Goal: Find specific page/section: Find specific page/section

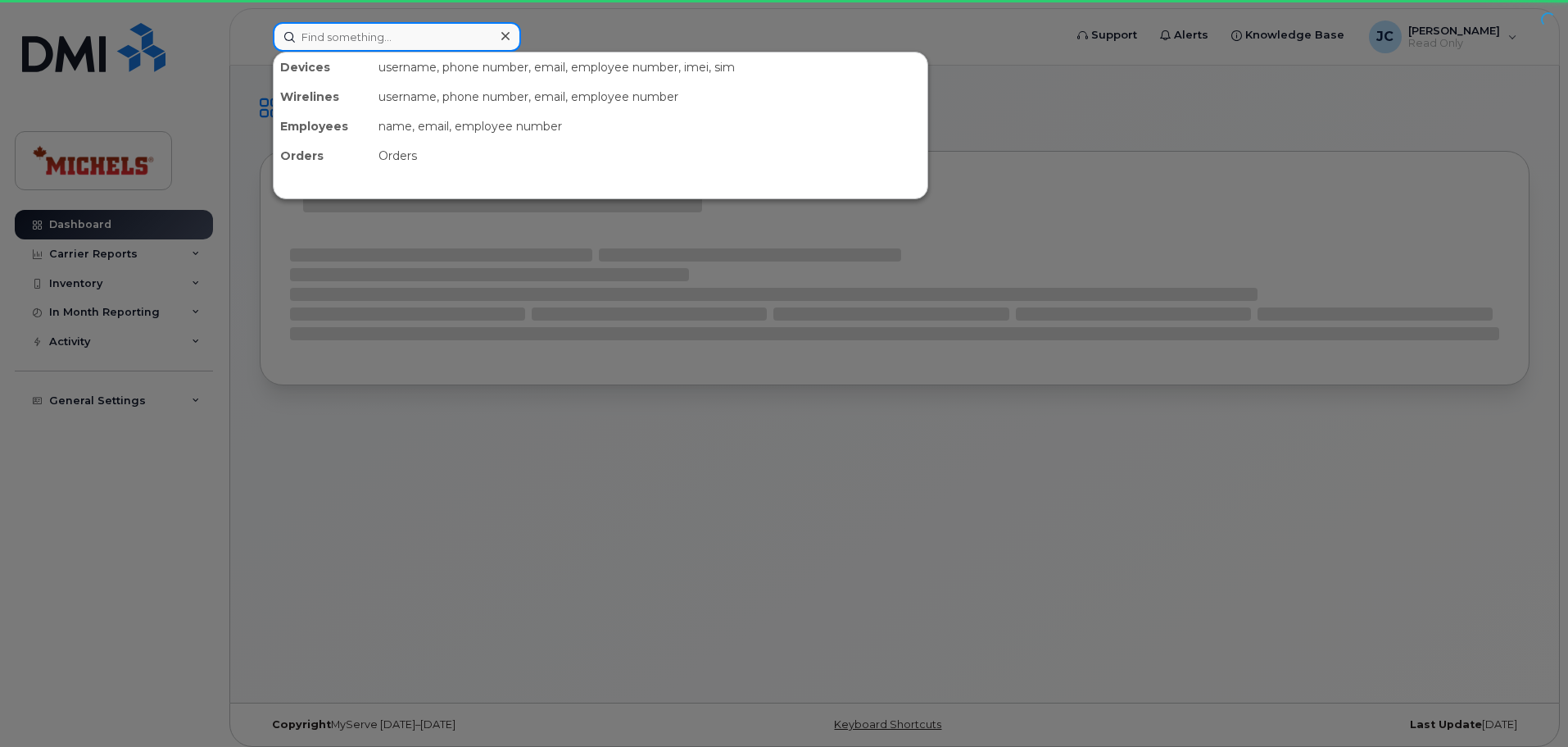
click at [318, 37] on input at bounding box center [397, 37] width 249 height 29
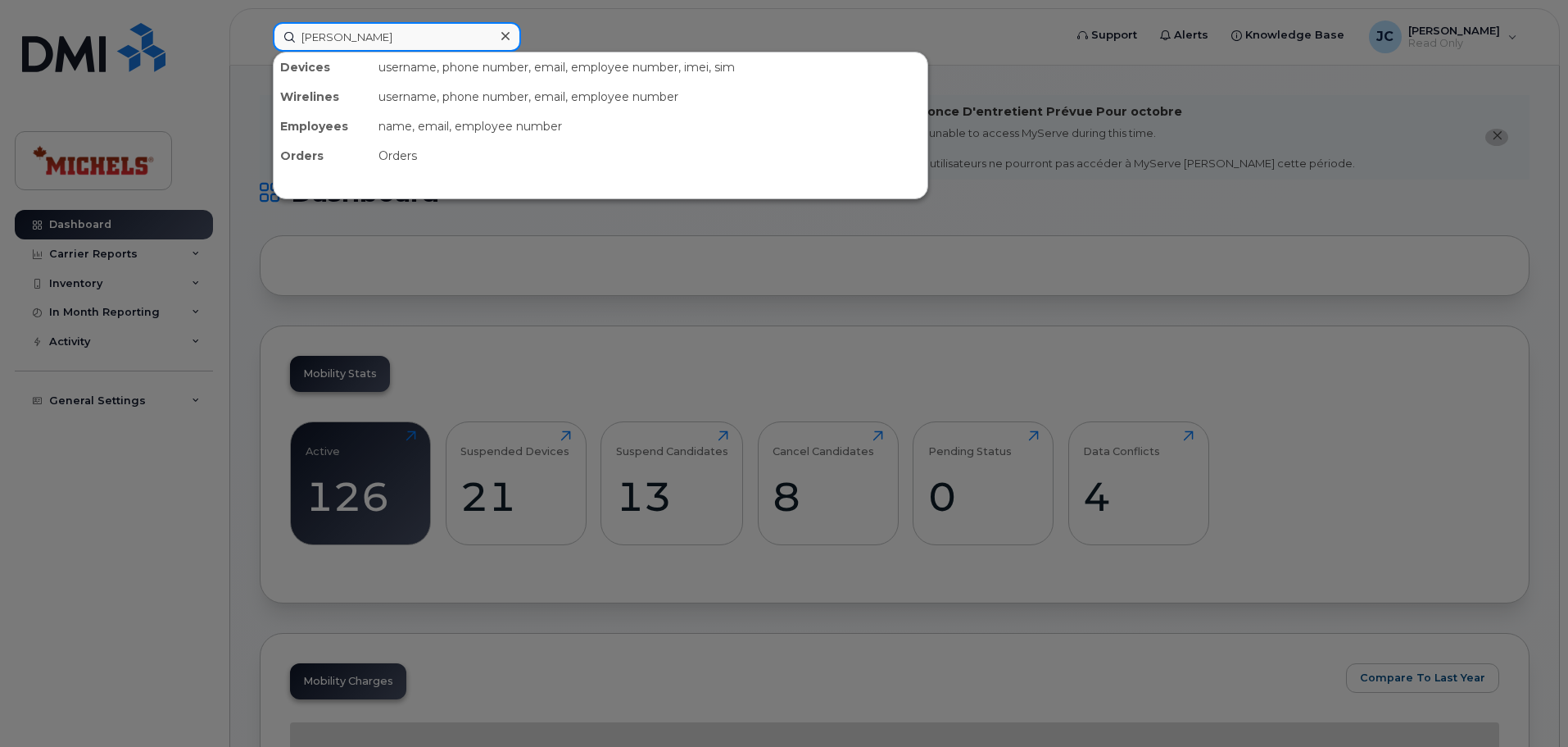
type input "chris bailey"
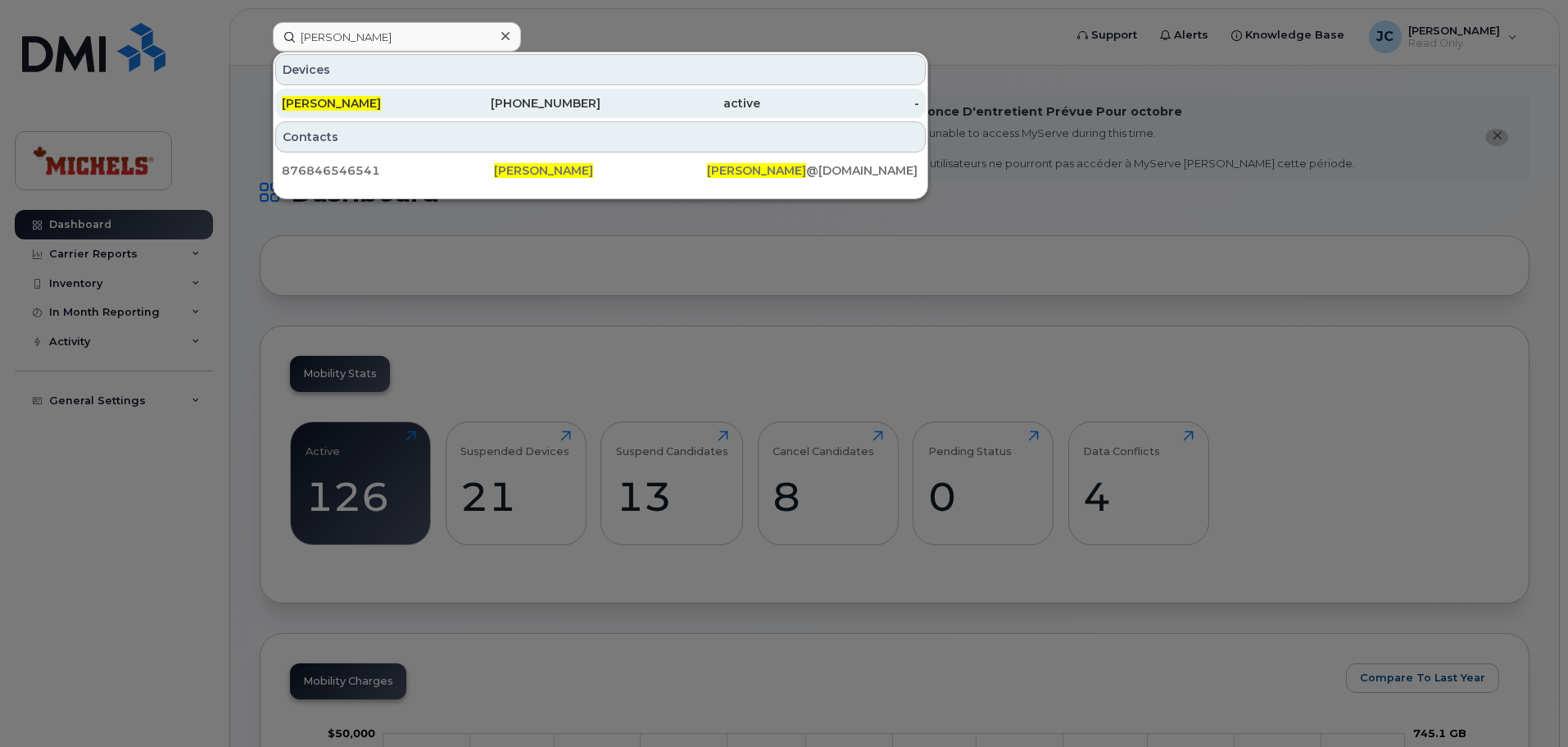
click at [401, 105] on div "[PERSON_NAME]" at bounding box center [361, 103] width 160 height 16
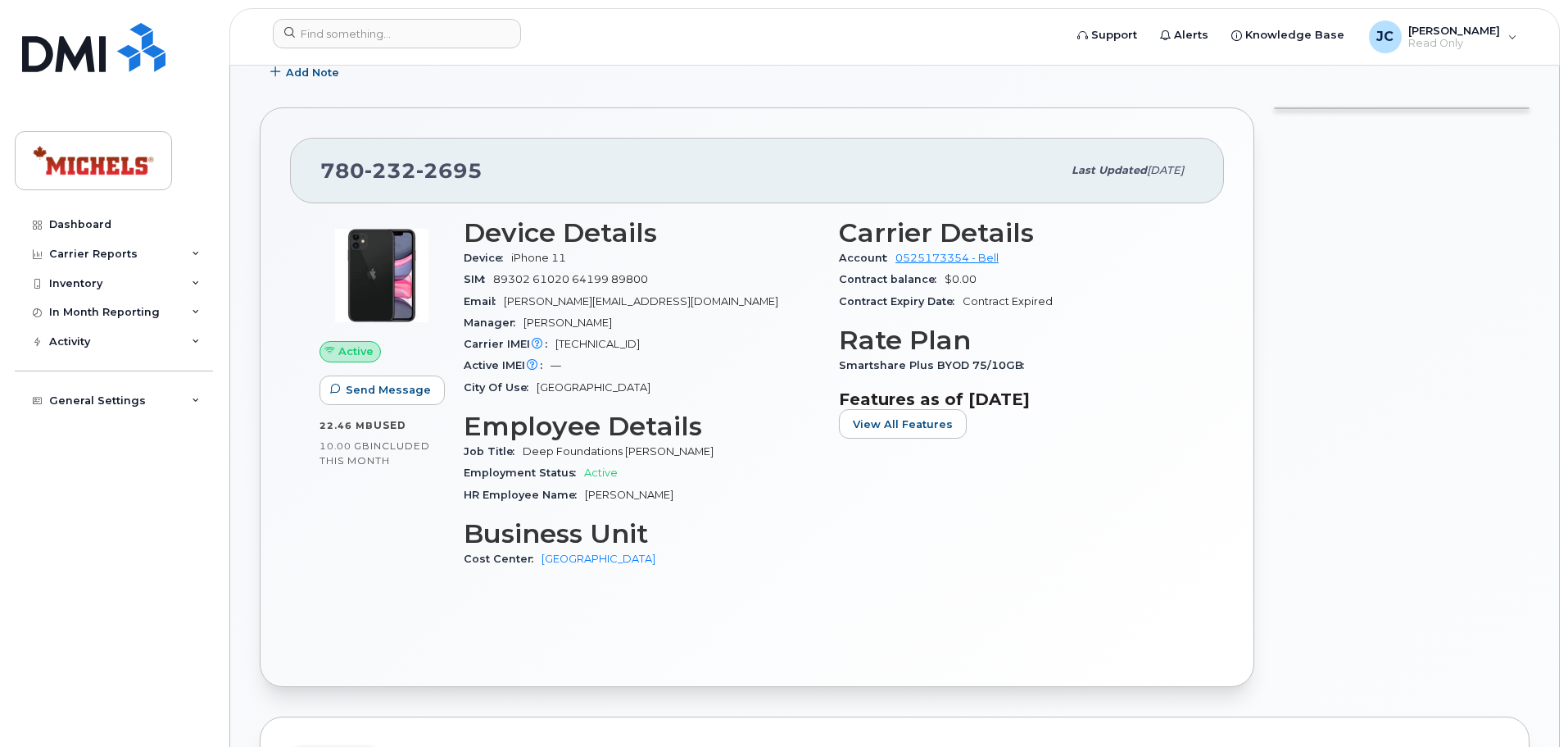
scroll to position [328, 0]
click at [422, 173] on span "2695" at bounding box center [449, 170] width 67 height 24
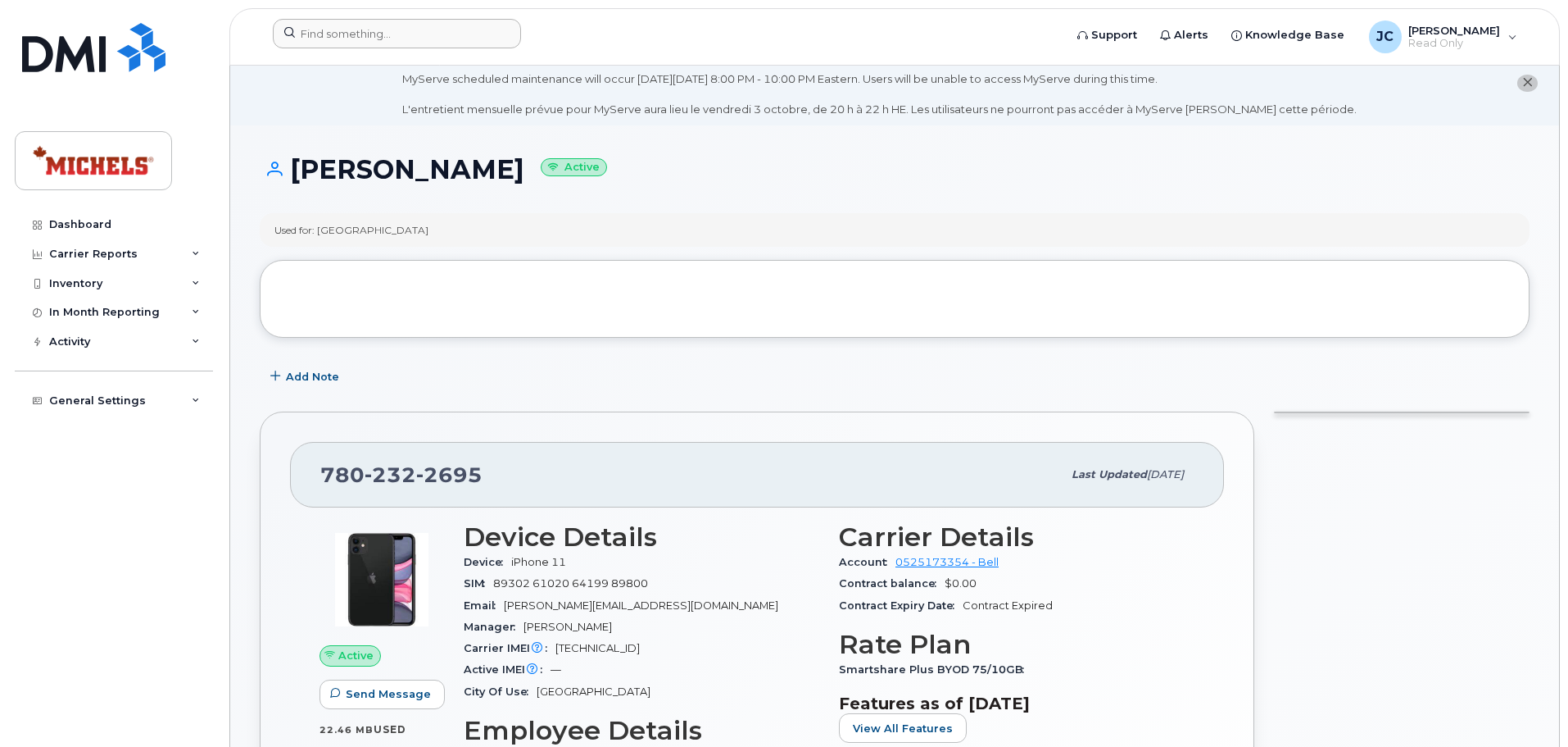
scroll to position [0, 0]
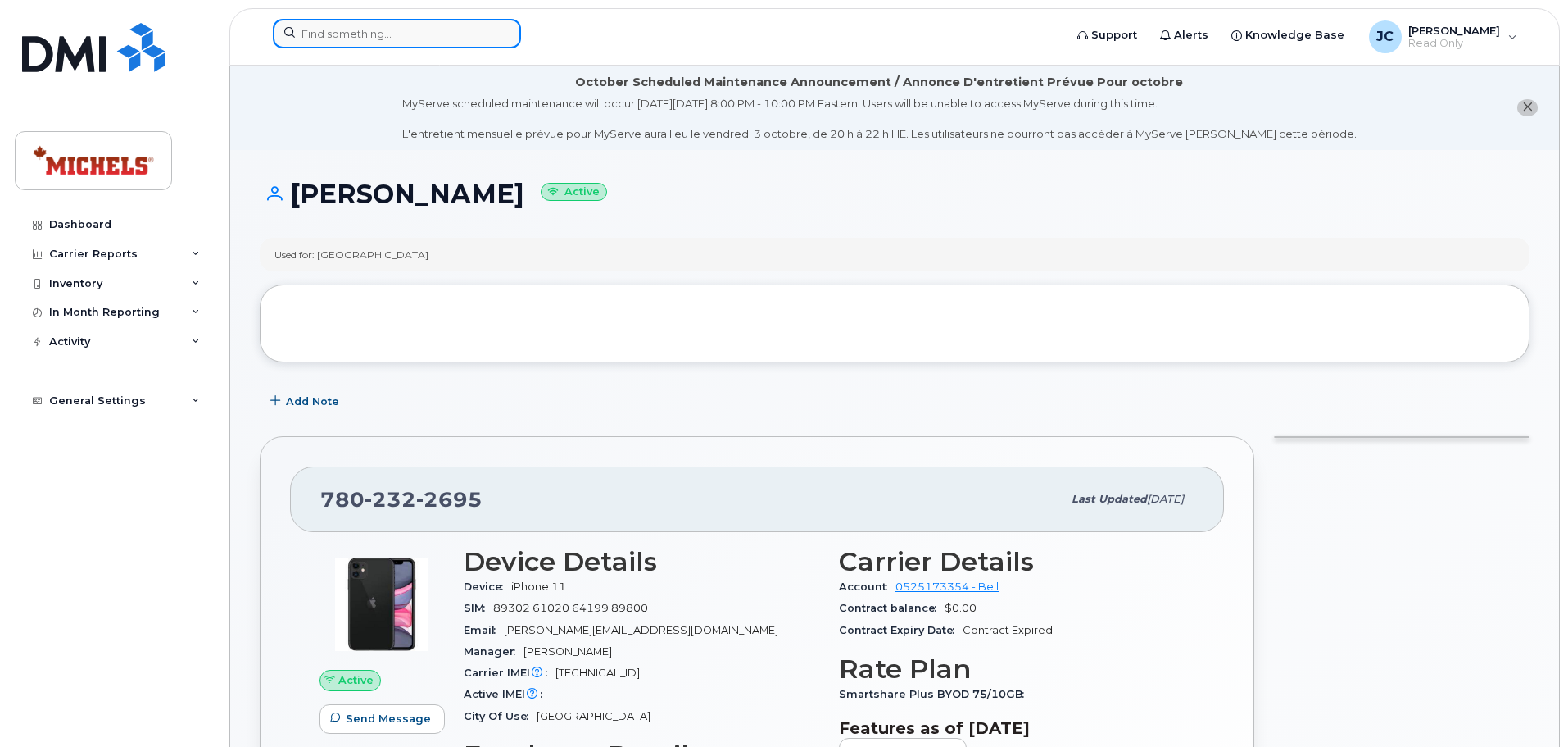
click at [372, 34] on input at bounding box center [397, 33] width 249 height 29
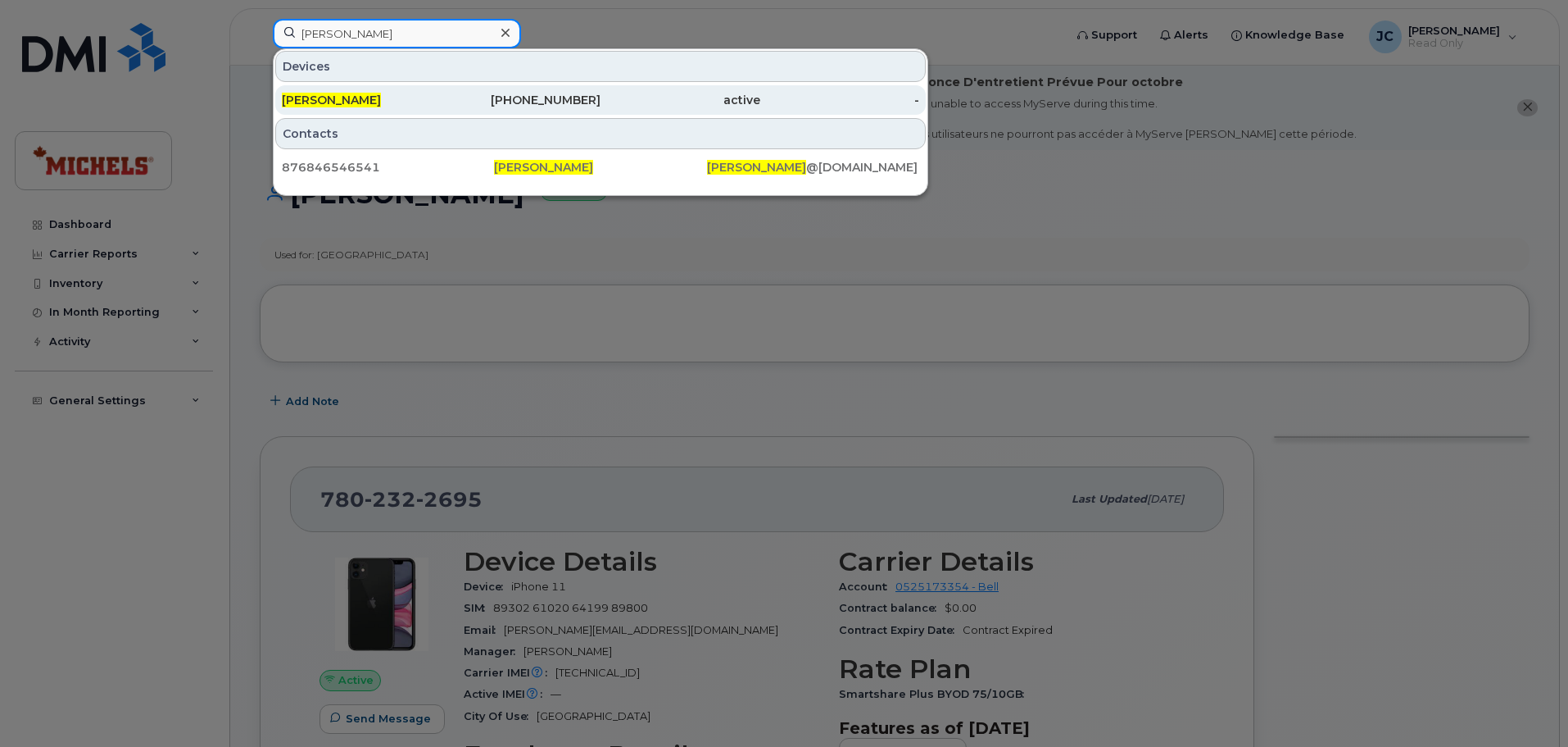
type input "chris bailey"
click at [353, 96] on div "[PERSON_NAME]" at bounding box center [361, 100] width 160 height 16
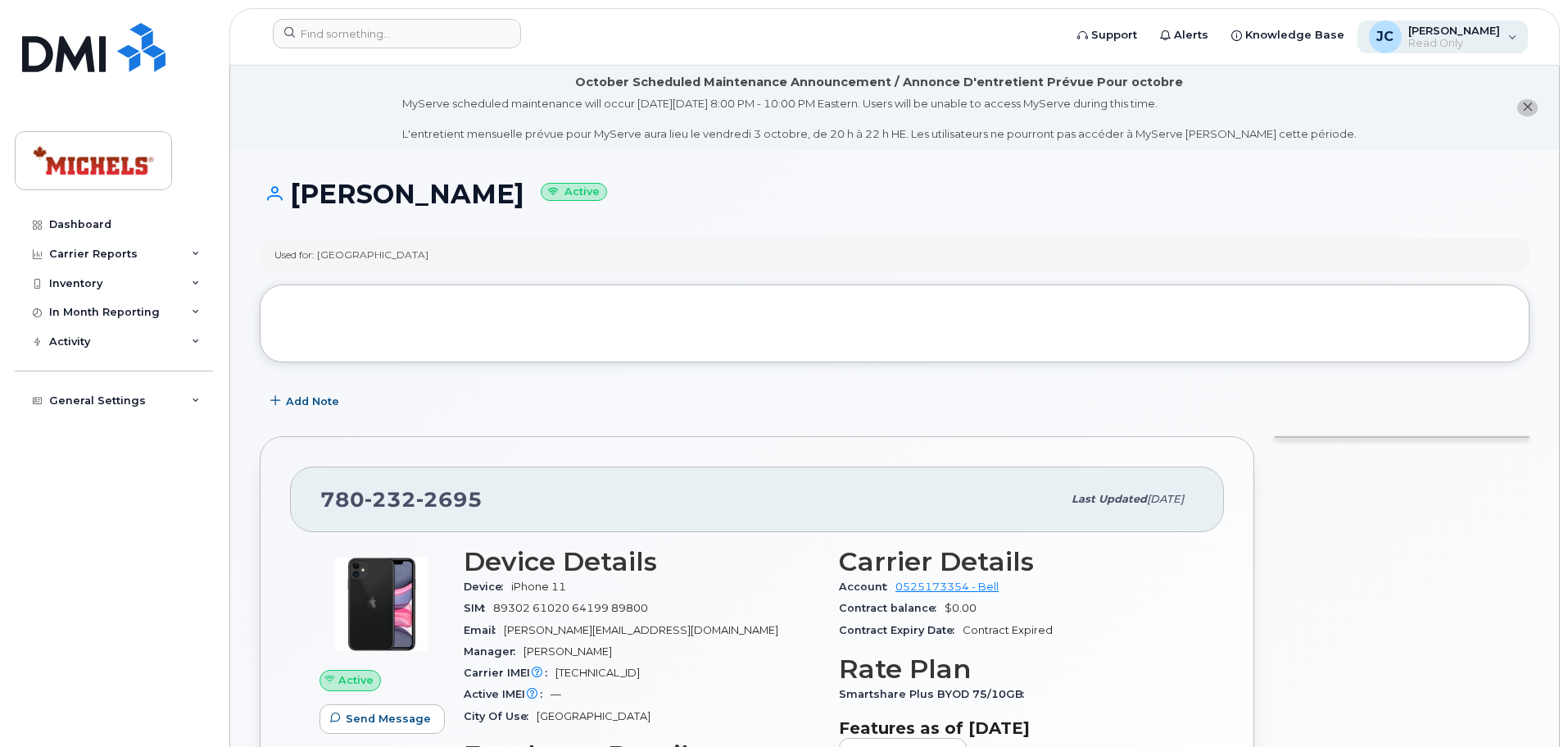
click at [1513, 36] on div "JC Joseph Cherniak Read Only" at bounding box center [1442, 37] width 171 height 33
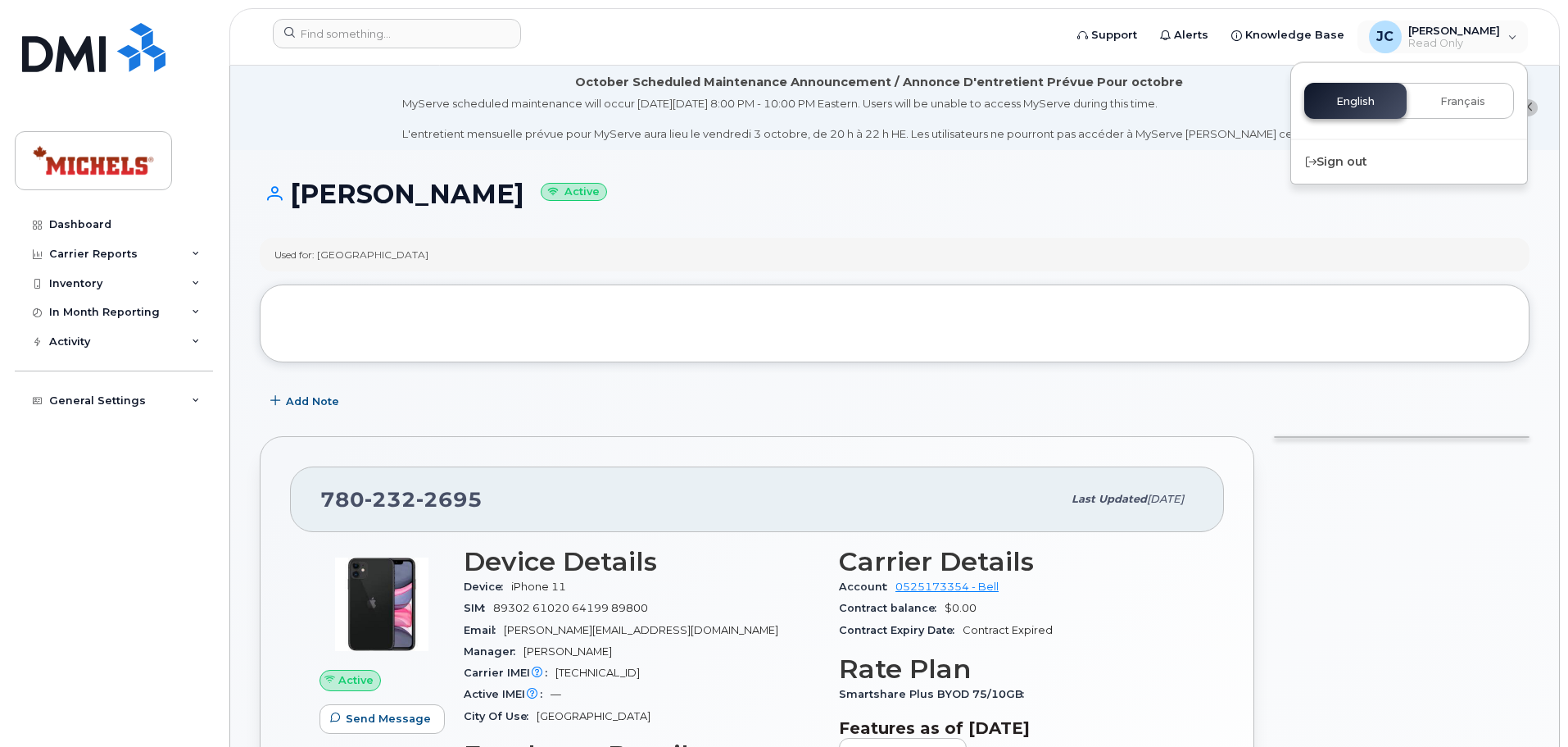
click at [1163, 259] on div "Used for: Vancouver" at bounding box center [894, 254] width 1270 height 34
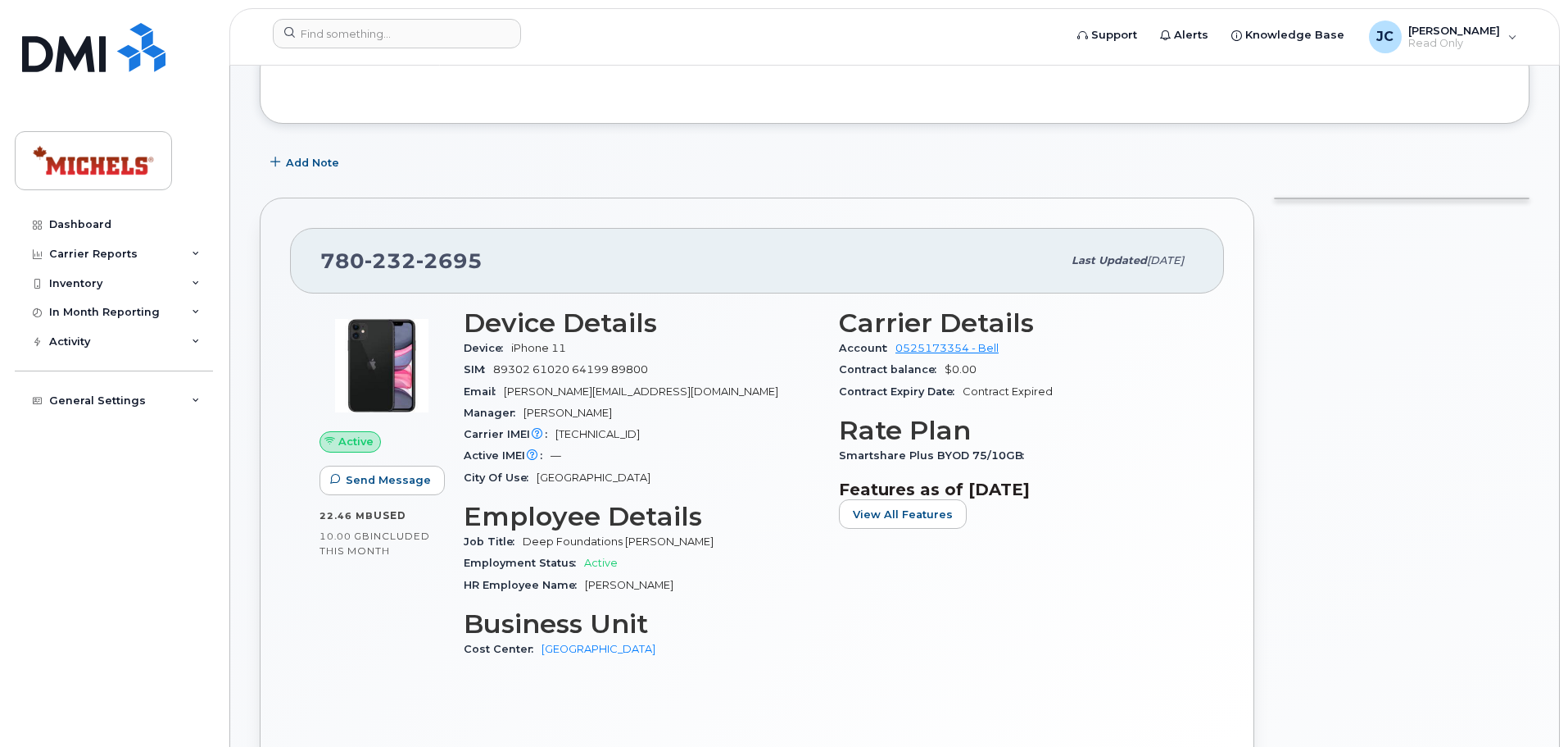
scroll to position [246, 0]
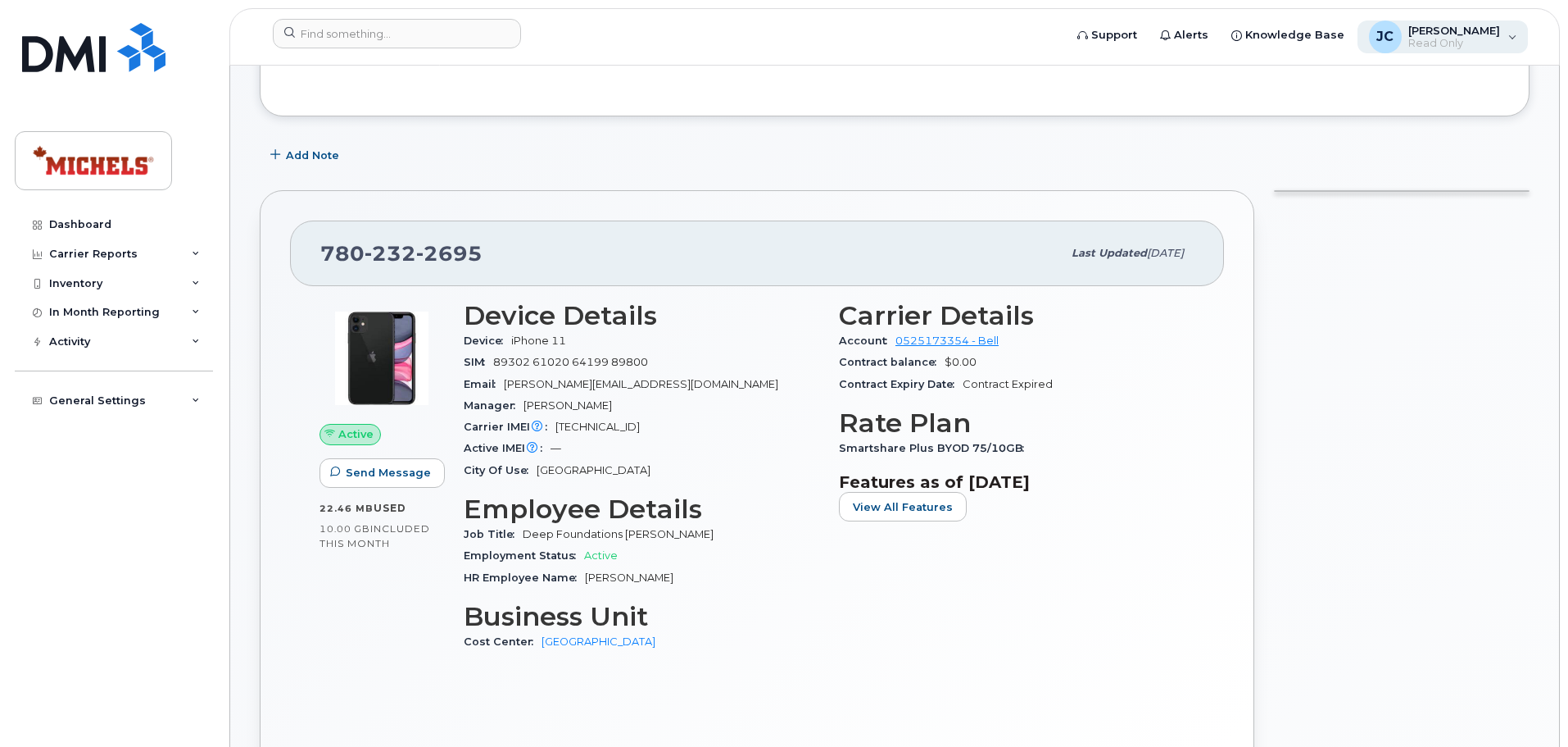
click at [1470, 33] on span "[PERSON_NAME]" at bounding box center [1454, 31] width 92 height 14
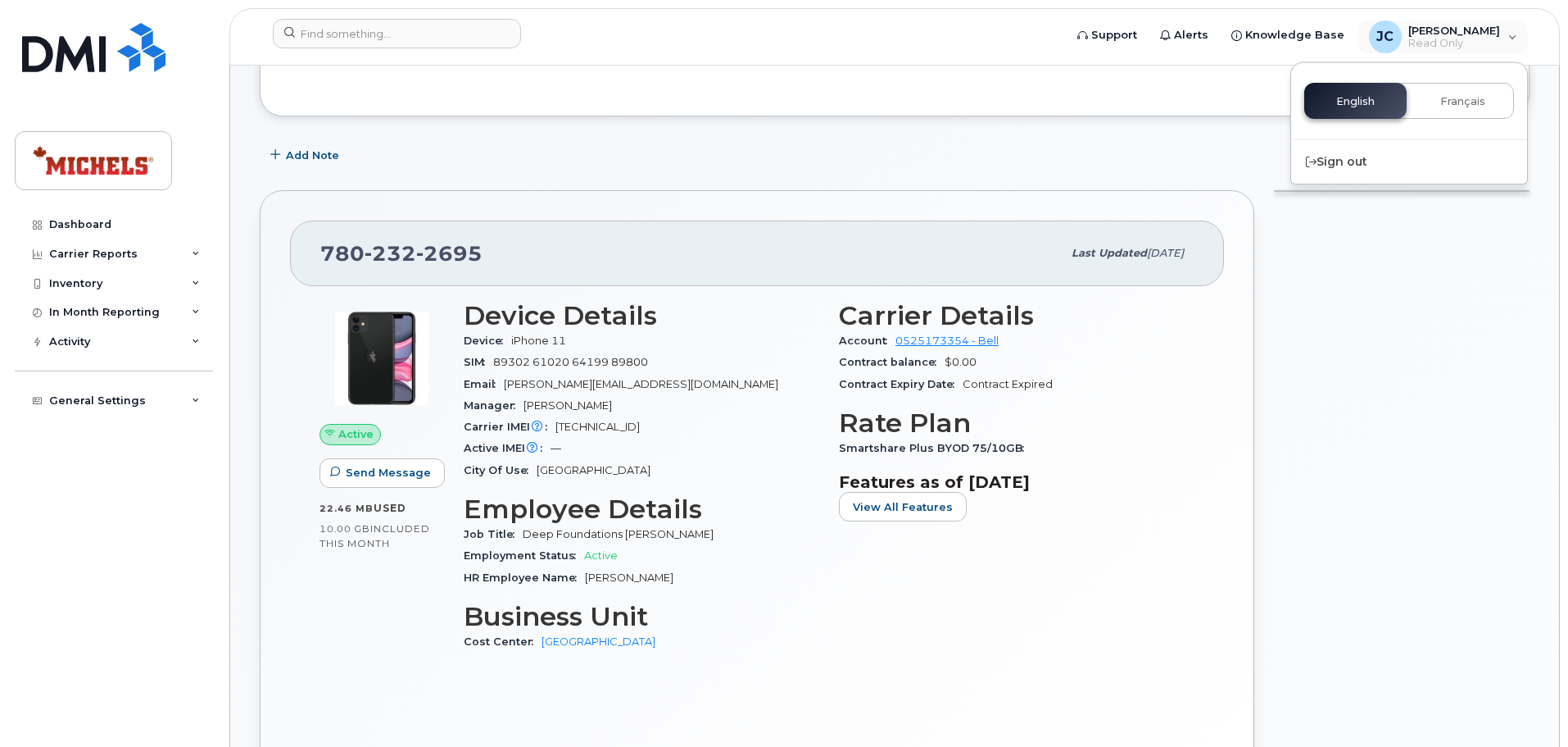
click at [160, 389] on div "General Settings" at bounding box center [113, 401] width 198 height 29
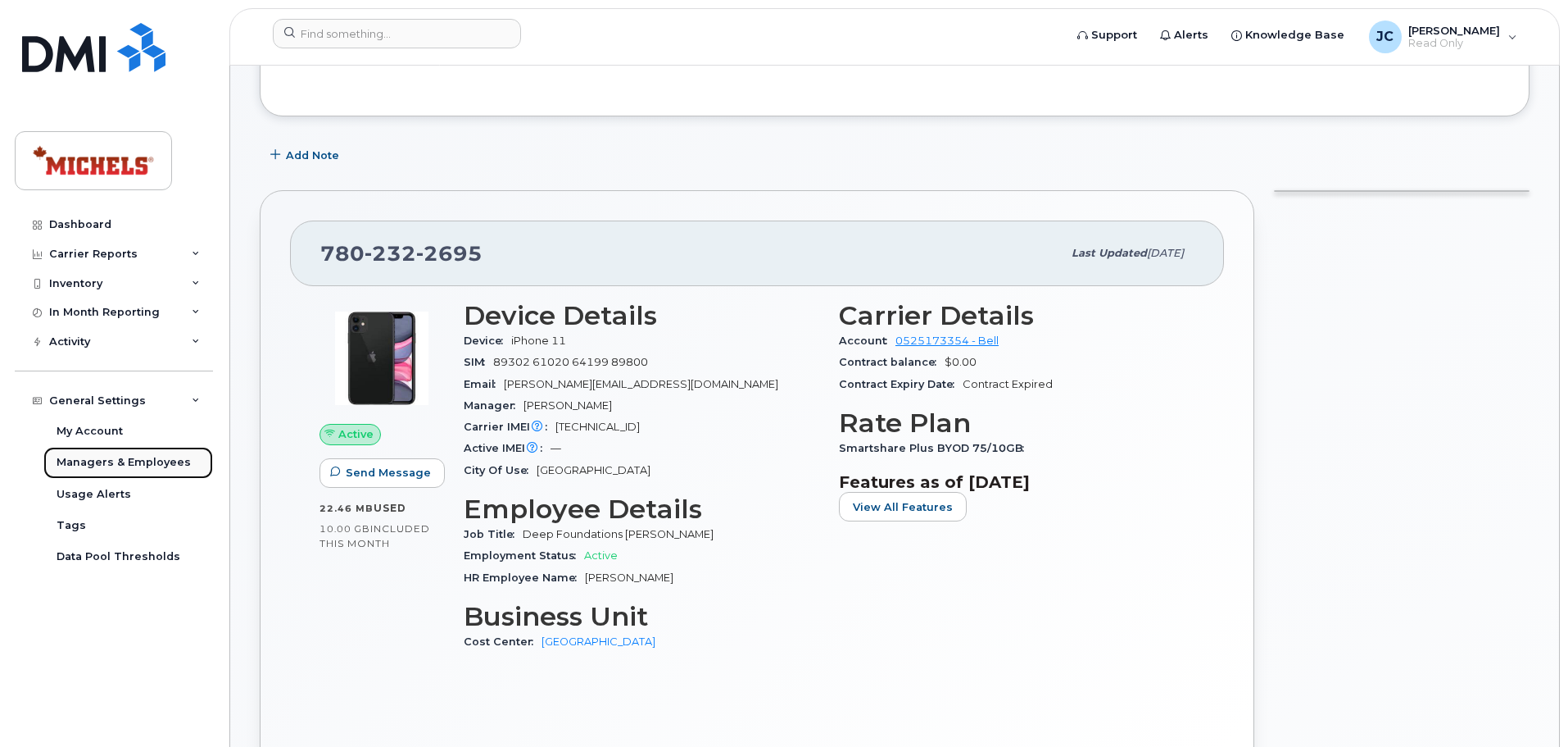
click at [165, 458] on div "Managers & Employees" at bounding box center [123, 462] width 134 height 15
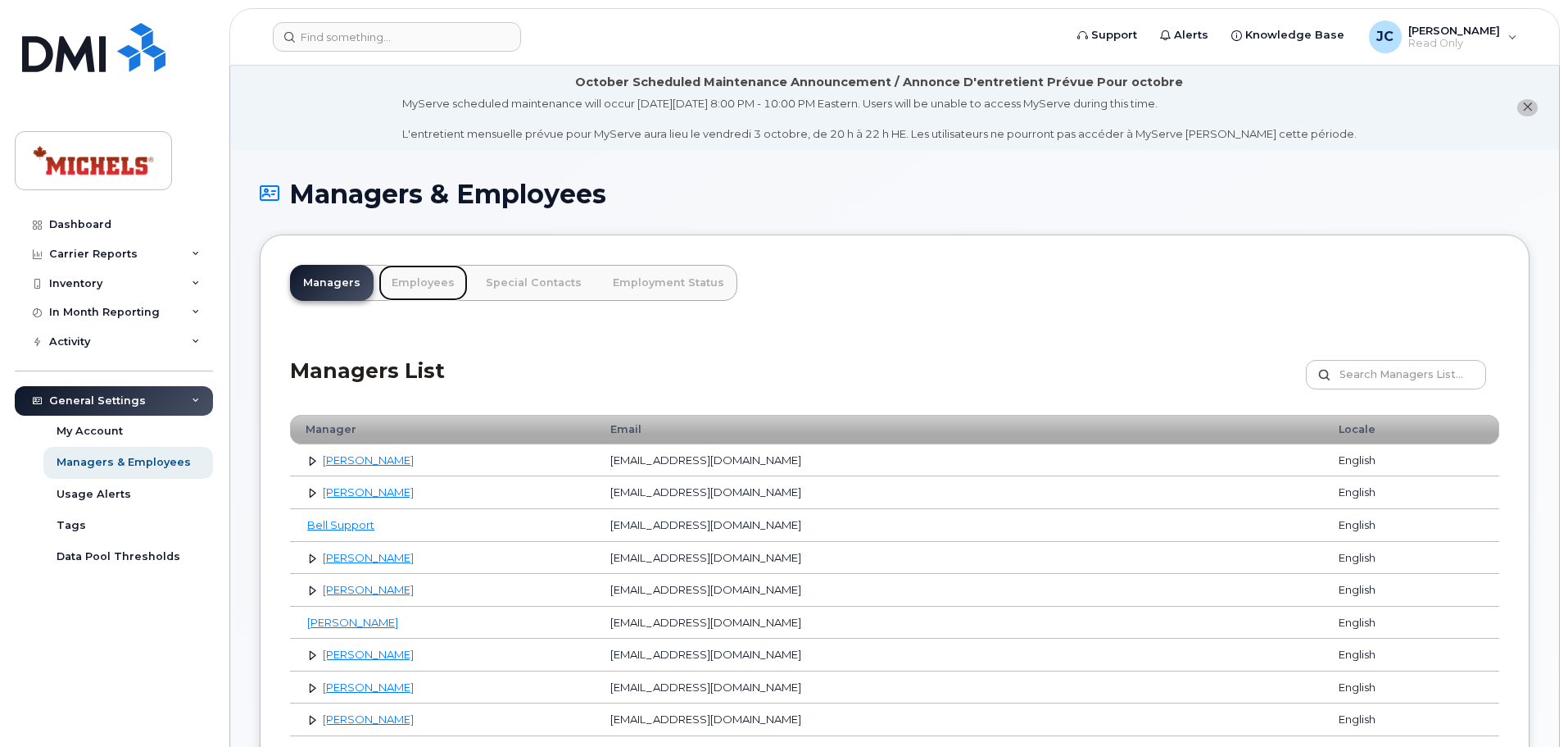
click at [429, 290] on link "Employees" at bounding box center [423, 283] width 89 height 36
click at [411, 284] on link "Employees" at bounding box center [423, 283] width 89 height 36
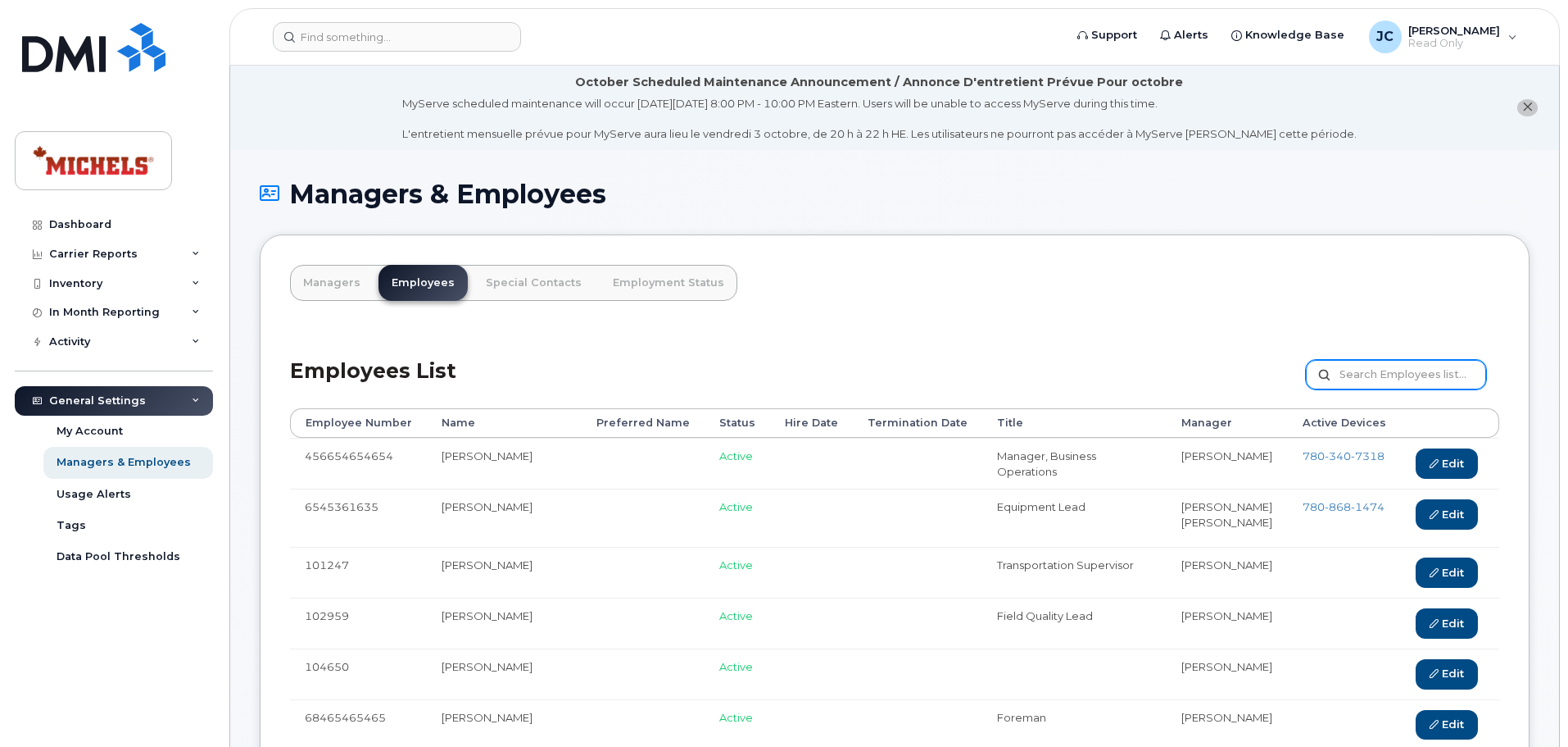
click at [1365, 367] on input "text" at bounding box center [1396, 374] width 180 height 29
type input "[PERSON_NAME]"
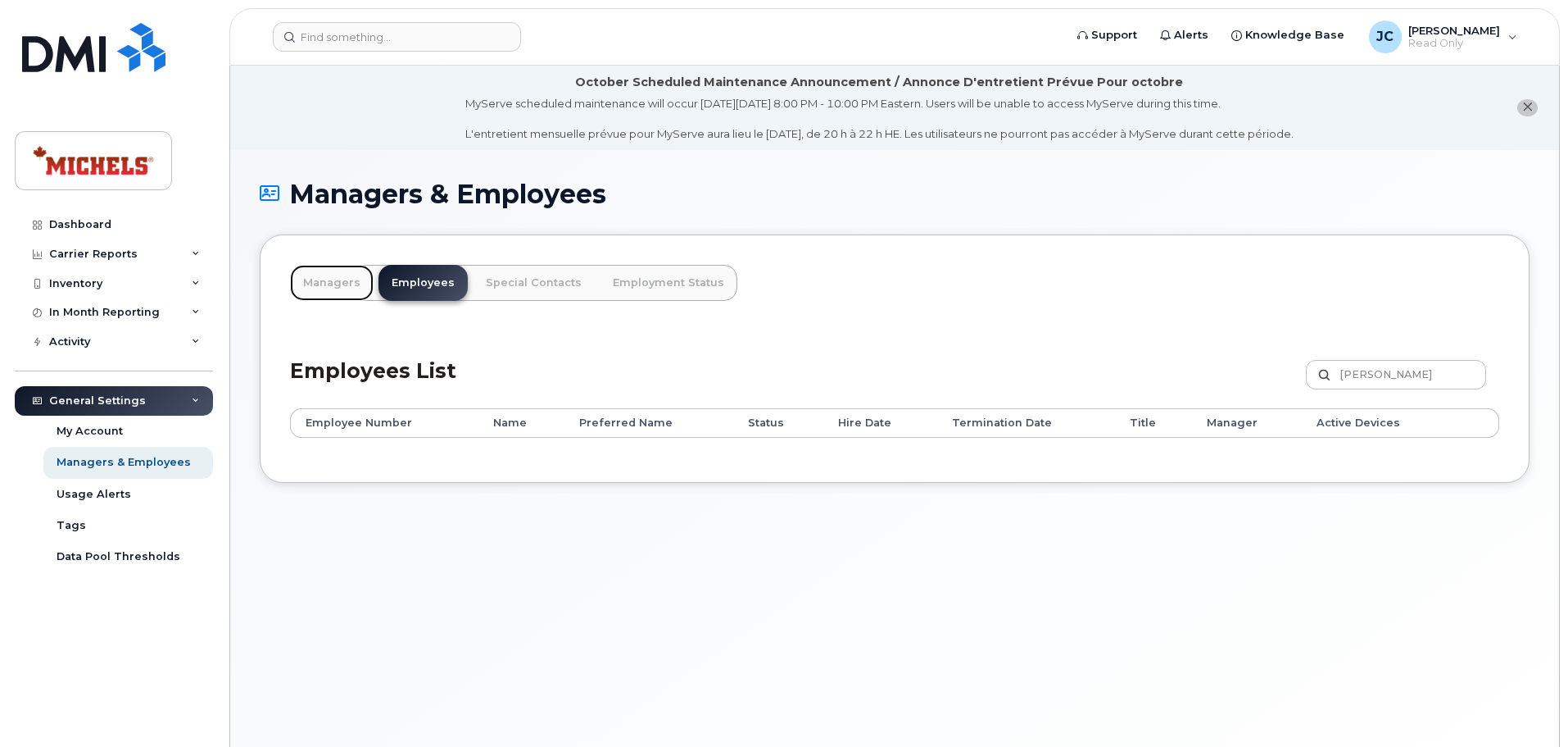
click at [346, 282] on link "Managers" at bounding box center [332, 283] width 83 height 36
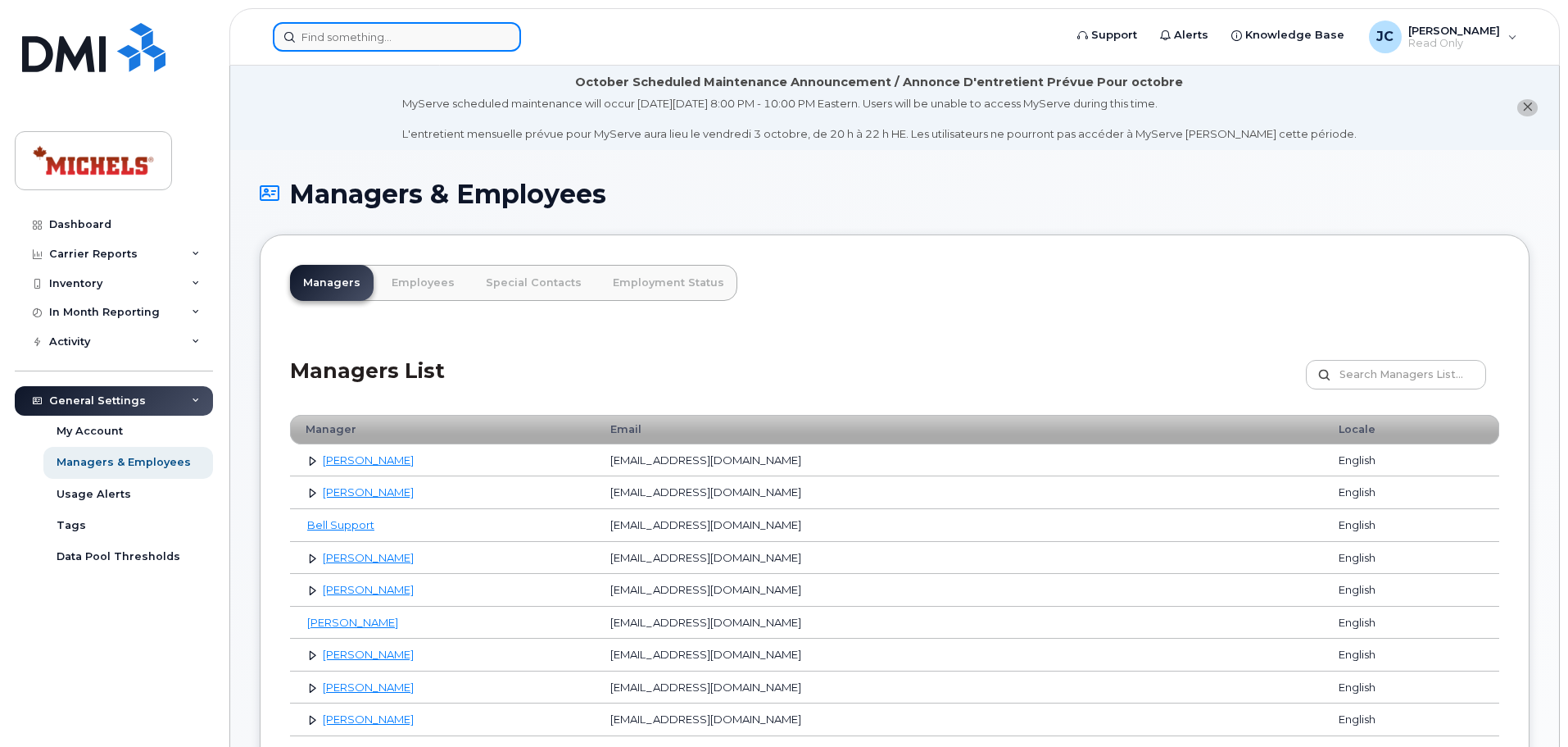
click at [363, 42] on input at bounding box center [397, 37] width 249 height 29
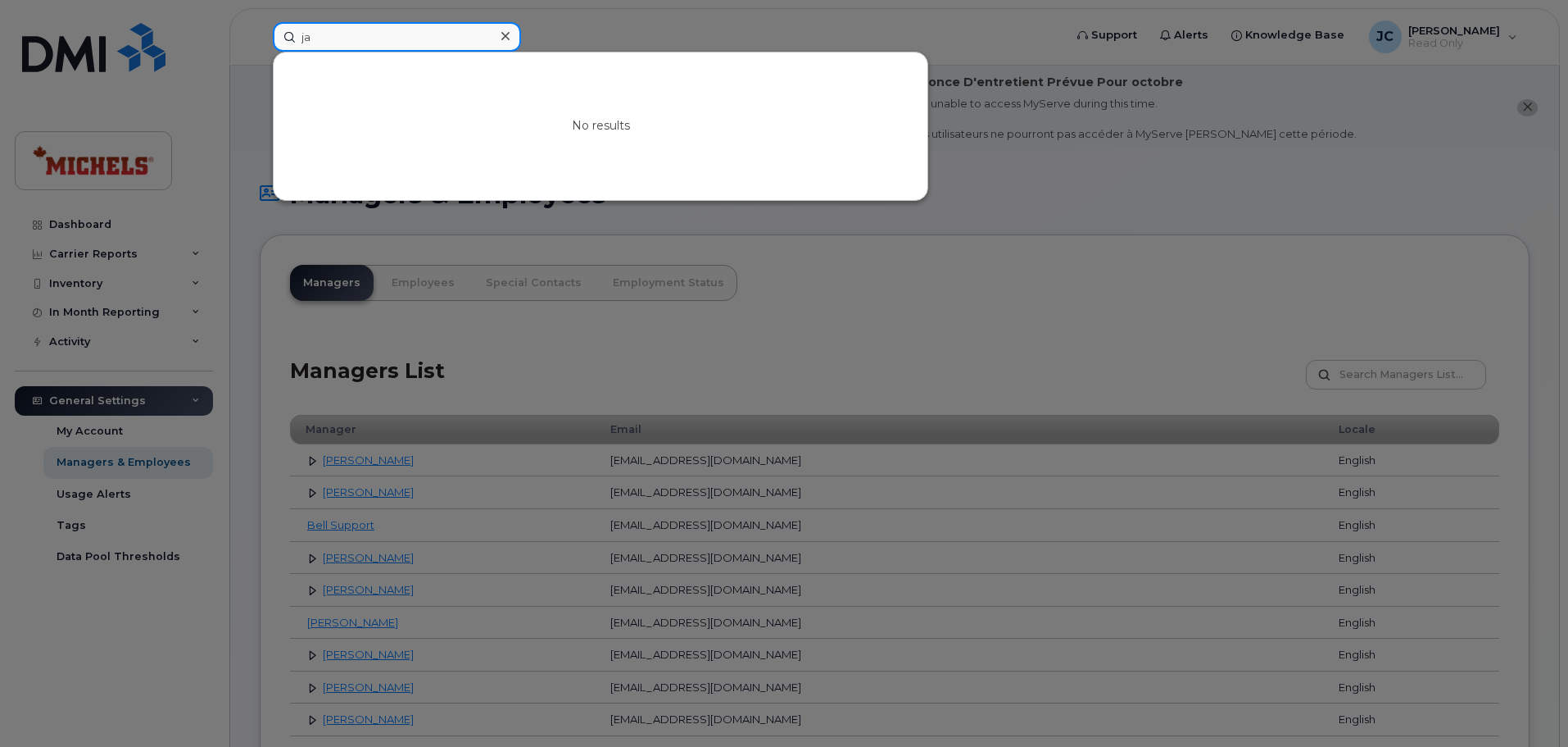
type input "j"
click at [223, 84] on div at bounding box center [784, 374] width 1568 height 747
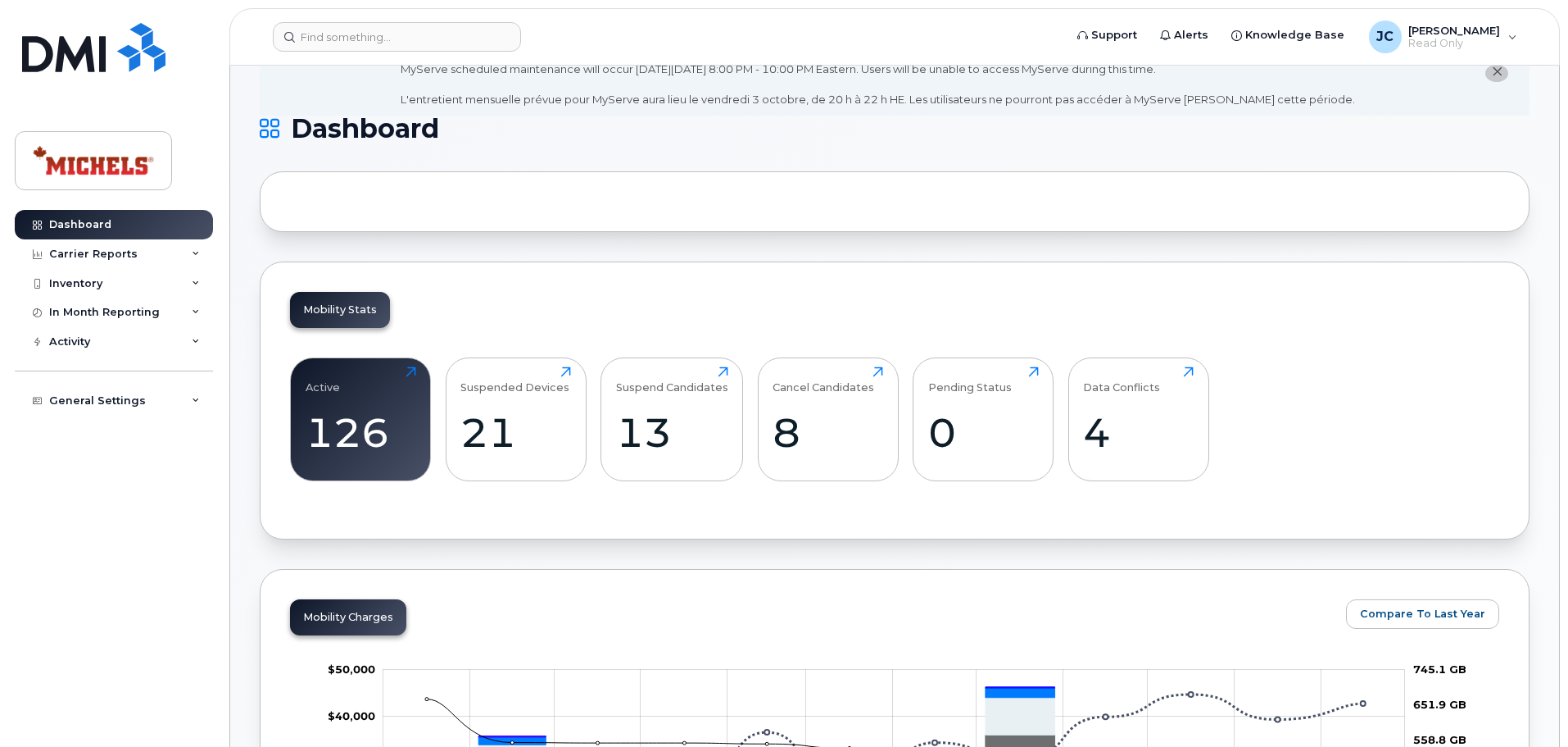
scroll to position [82, 0]
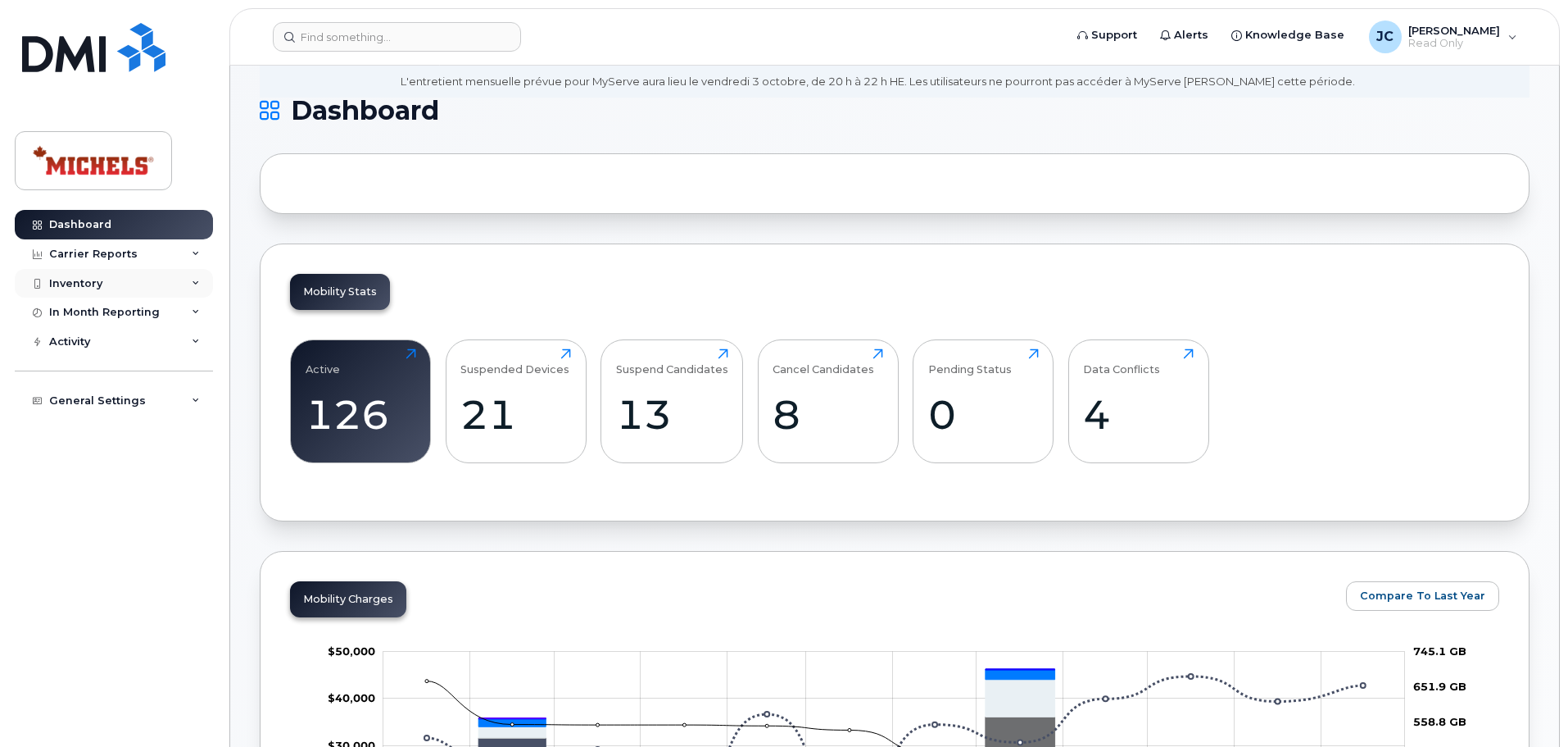
click at [136, 278] on div "Inventory" at bounding box center [113, 284] width 198 height 29
click at [110, 314] on div "Mobility Devices" at bounding box center [103, 313] width 93 height 15
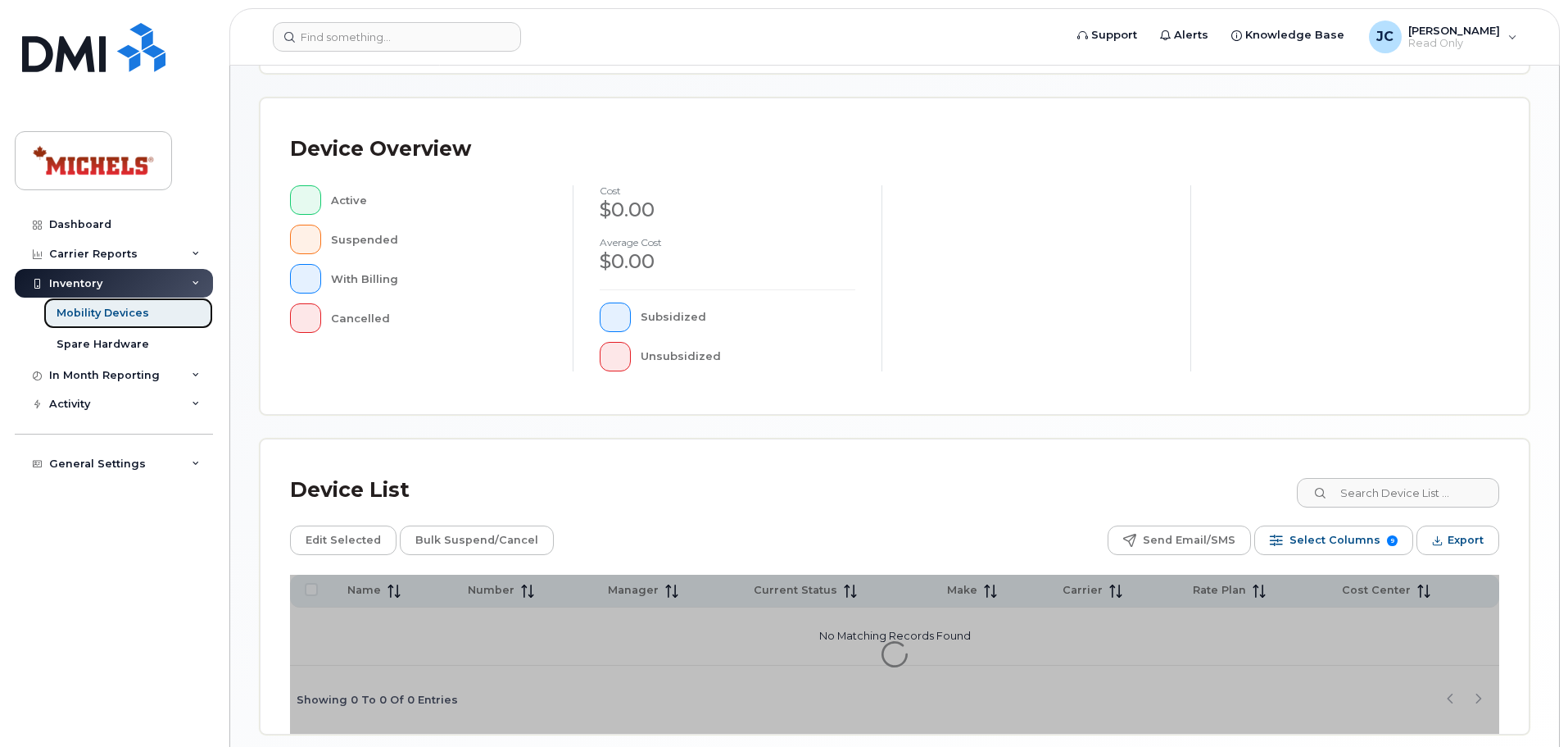
scroll to position [380, 0]
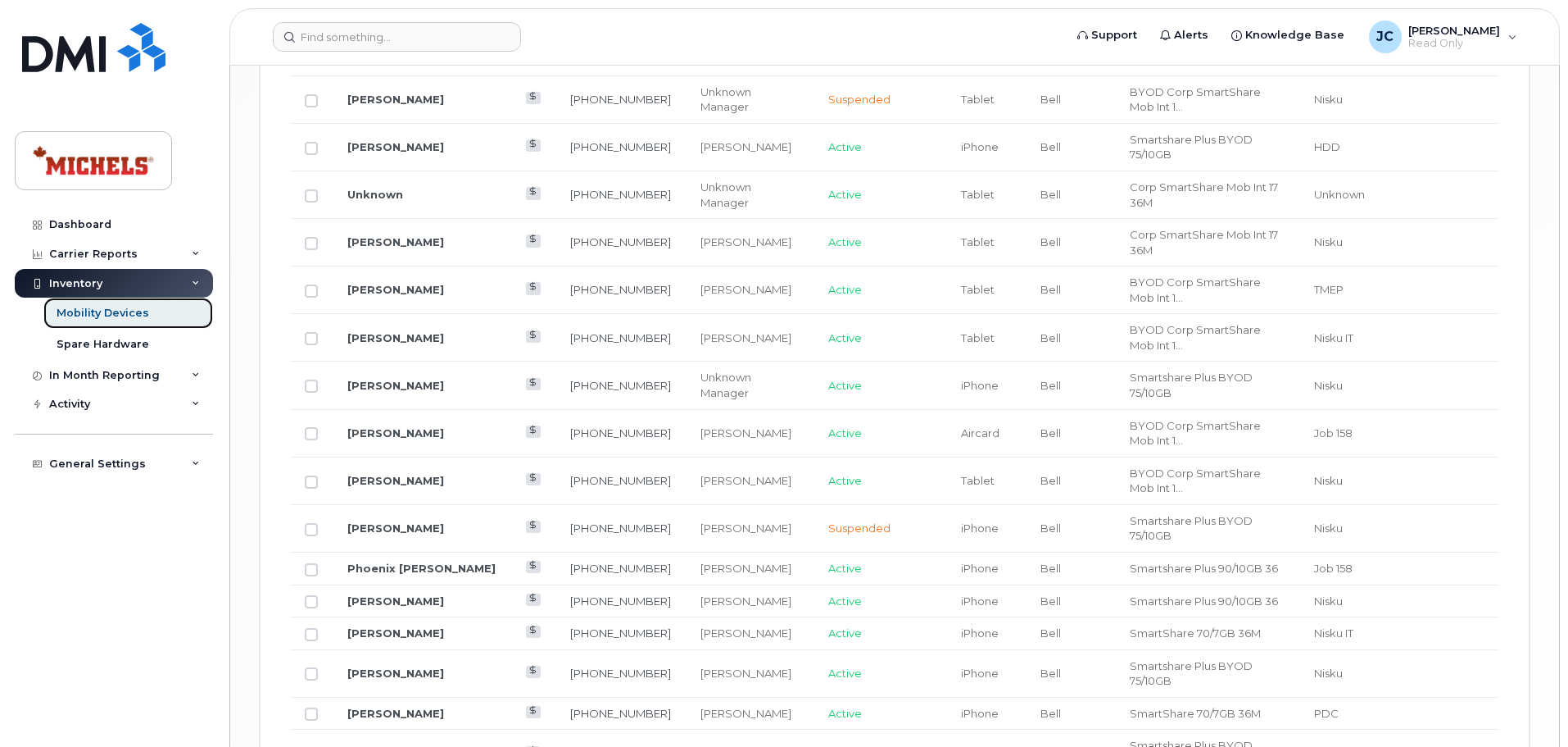
scroll to position [2028, 0]
drag, startPoint x: 403, startPoint y: 631, endPoint x: 431, endPoint y: 628, distance: 28.2
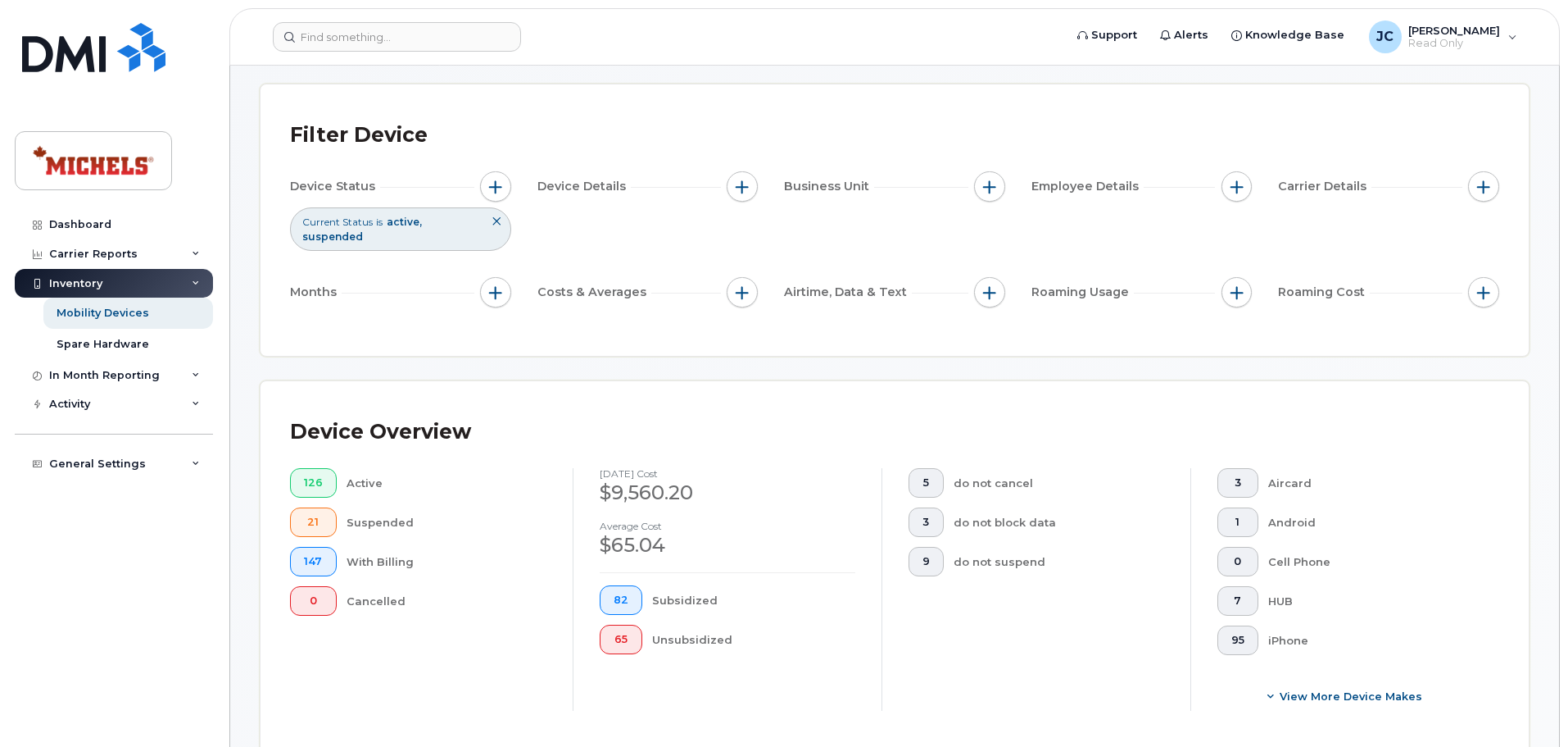
scroll to position [0, 0]
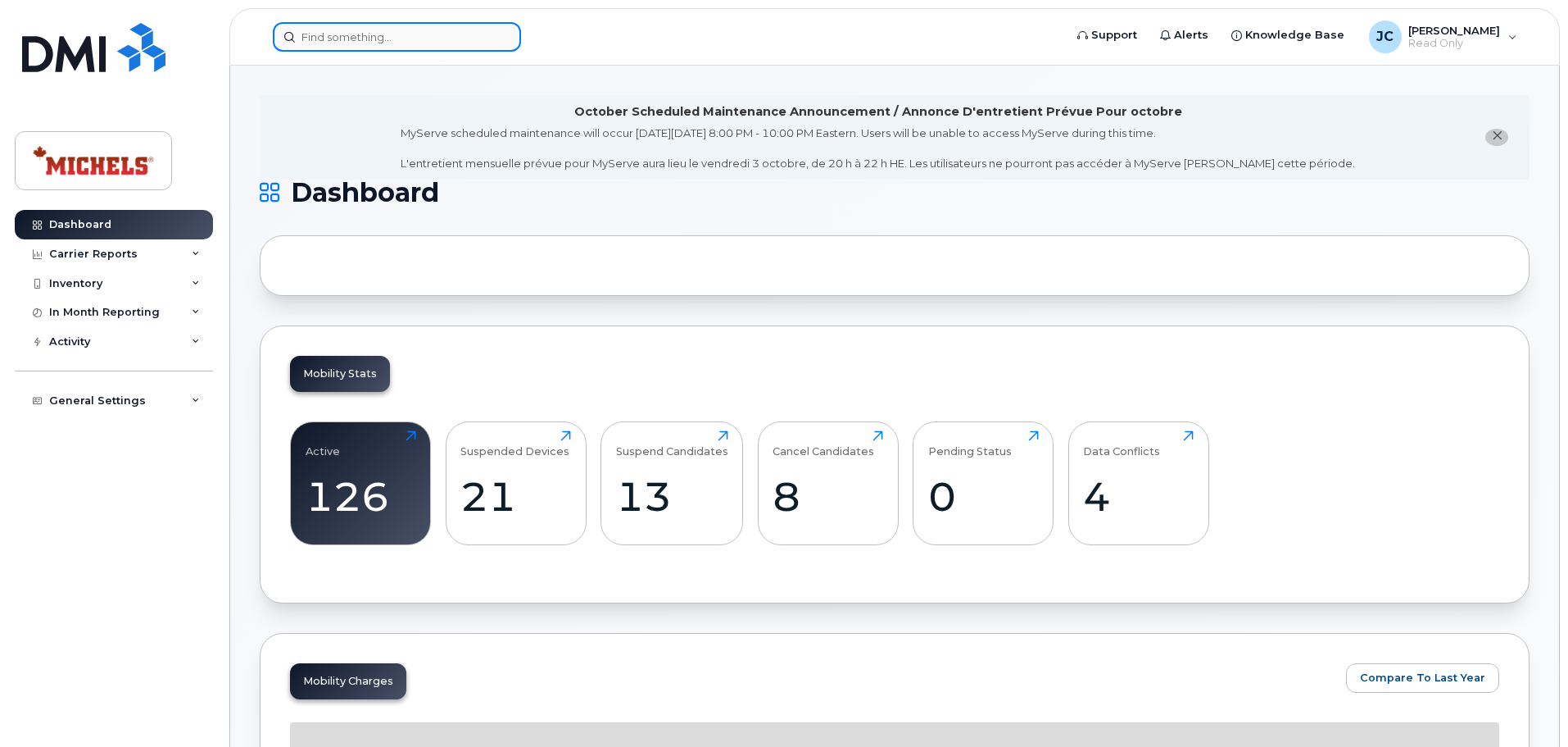
click at [362, 41] on input at bounding box center [397, 37] width 249 height 29
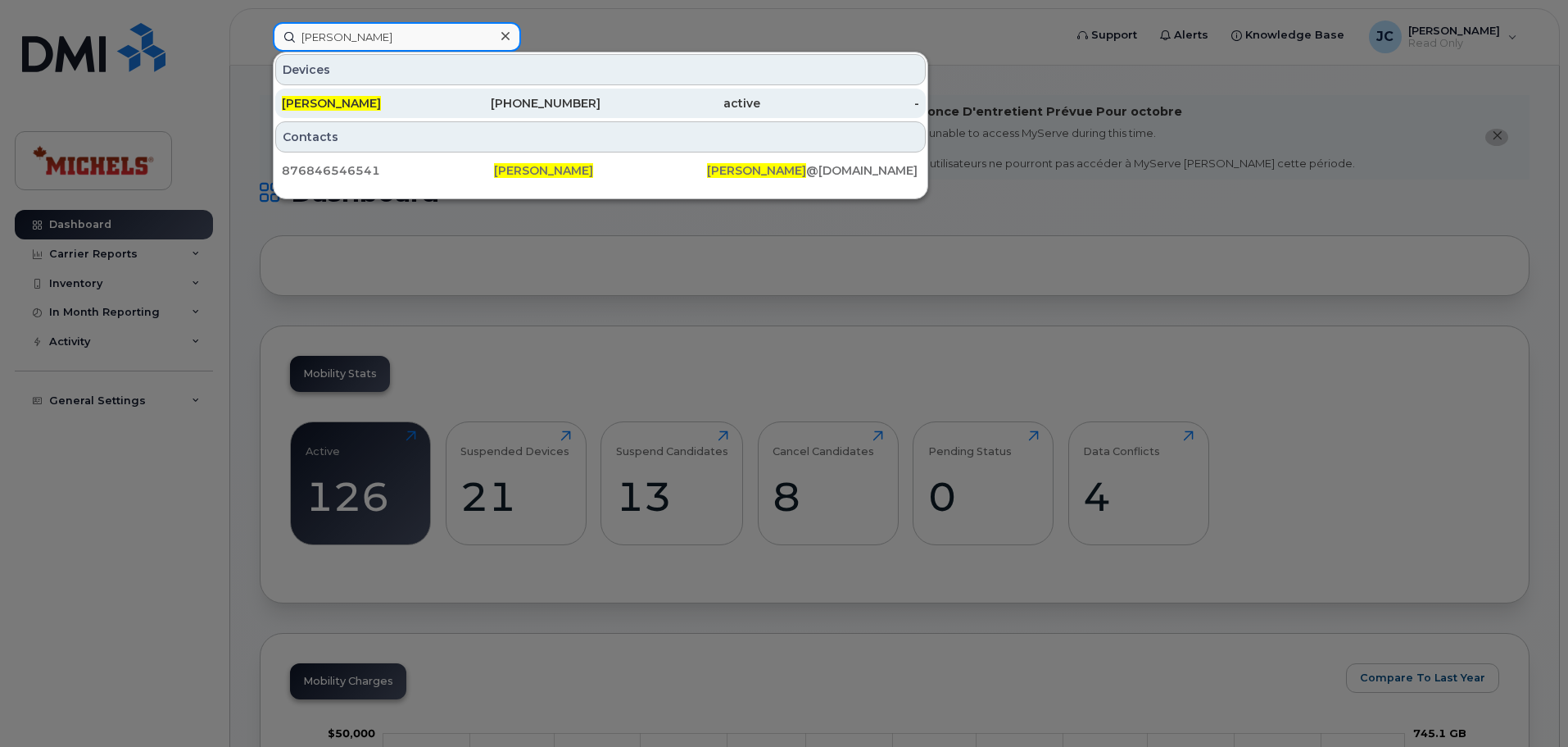
type input "chris bailey"
click at [381, 105] on div "[PERSON_NAME]" at bounding box center [361, 103] width 160 height 16
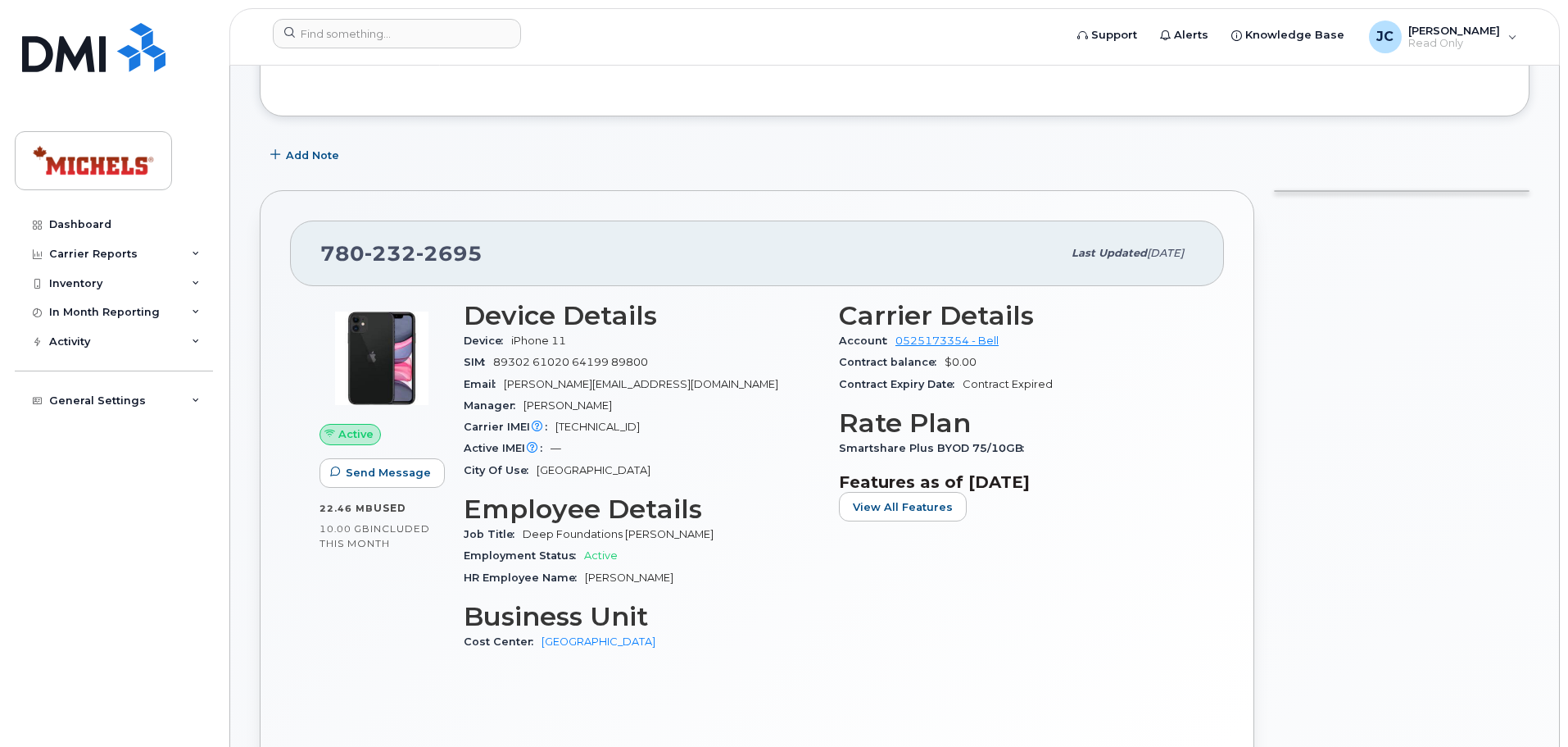
scroll to position [328, 0]
